Goal: Complete application form

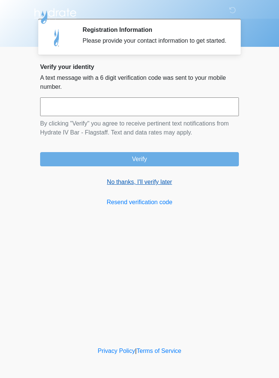
click at [144, 186] on link "No thanks, I'll verify later" at bounding box center [139, 182] width 198 height 9
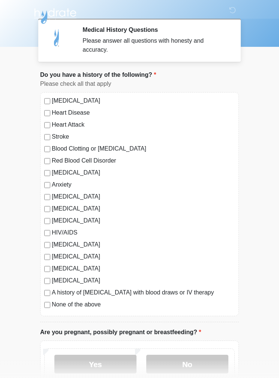
click at [52, 196] on label "[MEDICAL_DATA]" at bounding box center [143, 196] width 183 height 9
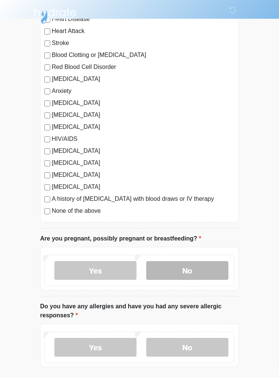
click at [191, 261] on label "No" at bounding box center [187, 270] width 82 height 19
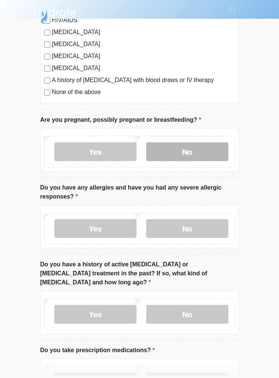
scroll to position [212, 0]
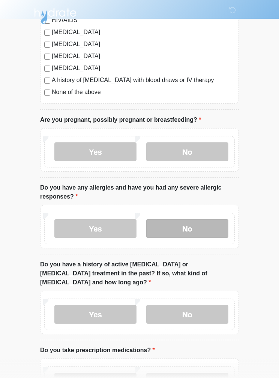
click at [197, 231] on label "No" at bounding box center [187, 228] width 82 height 19
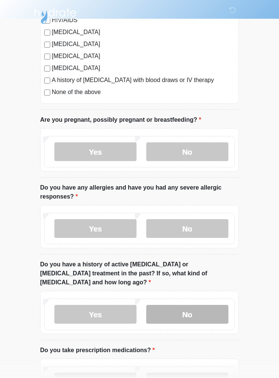
click at [200, 305] on label "No" at bounding box center [187, 314] width 82 height 19
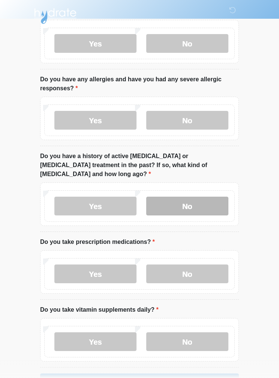
scroll to position [319, 0]
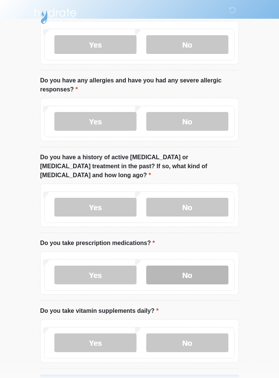
click at [209, 266] on label "No" at bounding box center [187, 275] width 82 height 19
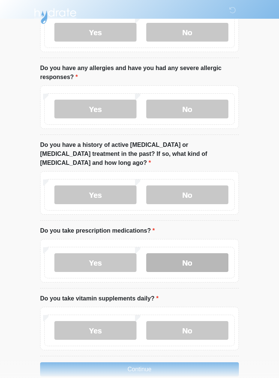
scroll to position [331, 0]
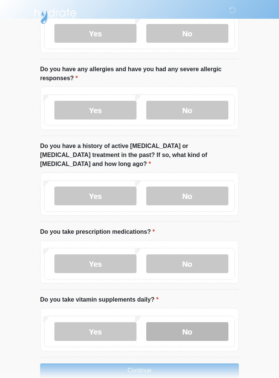
click at [200, 322] on label "No" at bounding box center [187, 331] width 82 height 19
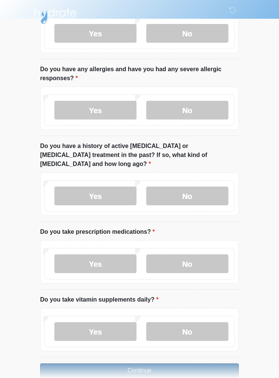
click at [169, 363] on button "Continue" at bounding box center [139, 370] width 198 height 14
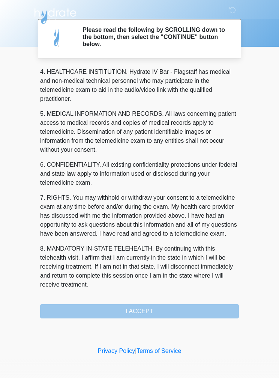
scroll to position [215, 0]
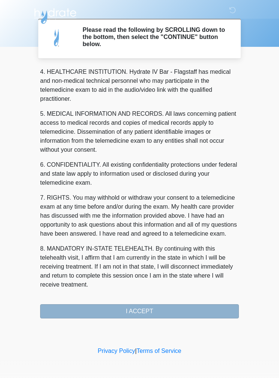
click at [152, 307] on button "I ACCEPT" at bounding box center [139, 311] width 198 height 14
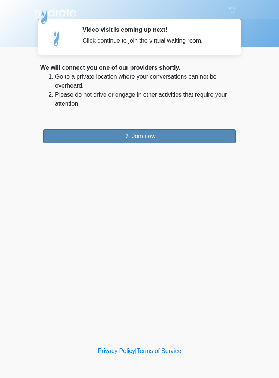
click at [147, 138] on button "Join now" at bounding box center [139, 136] width 192 height 14
